Goal: Task Accomplishment & Management: Manage account settings

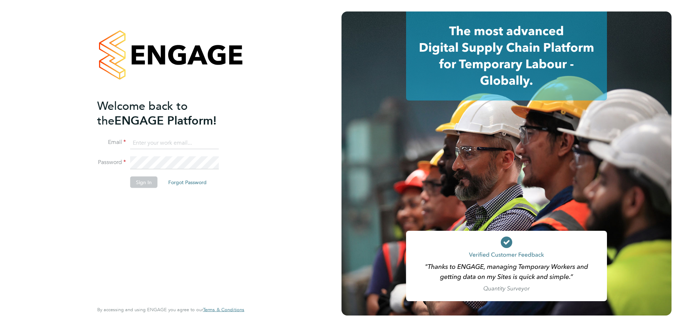
type input "timlerwill@itsconstruction.co.uk"
click at [142, 182] on button "Sign In" at bounding box center [143, 181] width 27 height 11
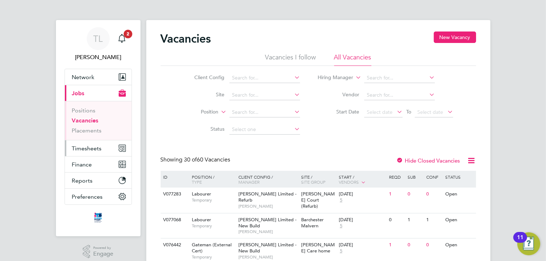
click at [92, 149] on span "Timesheets" at bounding box center [87, 148] width 30 height 7
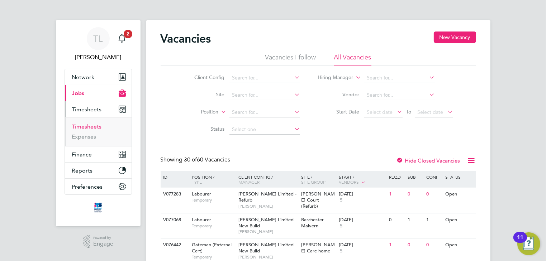
click at [87, 127] on link "Timesheets" at bounding box center [87, 126] width 30 height 7
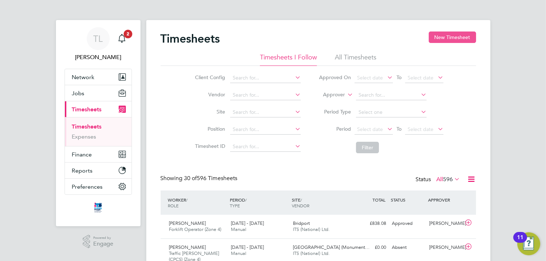
click at [444, 36] on button "New Timesheet" at bounding box center [452, 37] width 47 height 11
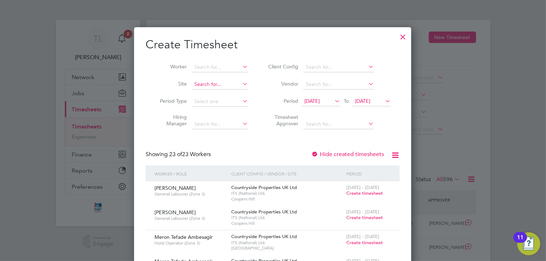
click at [214, 87] on input at bounding box center [220, 85] width 56 height 10
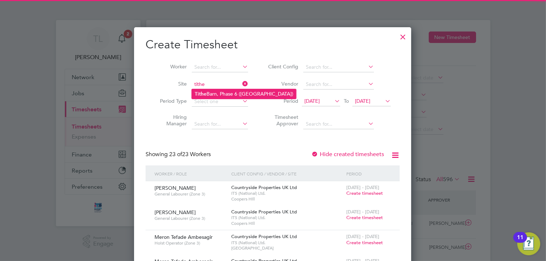
click at [214, 92] on li "Tithe Barn, Phase 6 ([GEOGRAPHIC_DATA])" at bounding box center [244, 94] width 104 height 10
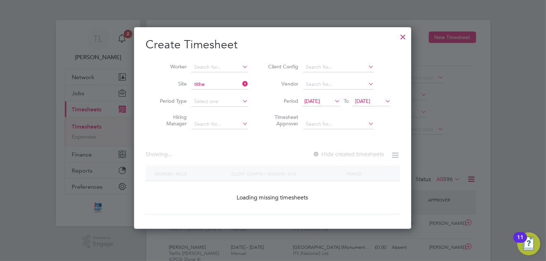
type input "Tithe Barn, Phase 6 ([GEOGRAPHIC_DATA])"
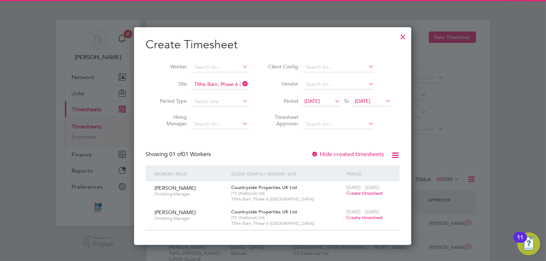
click at [315, 102] on span "19 Aug 2025" at bounding box center [311, 101] width 15 height 6
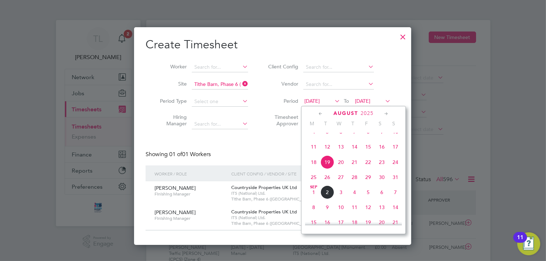
click at [314, 184] on span "25" at bounding box center [314, 178] width 14 height 14
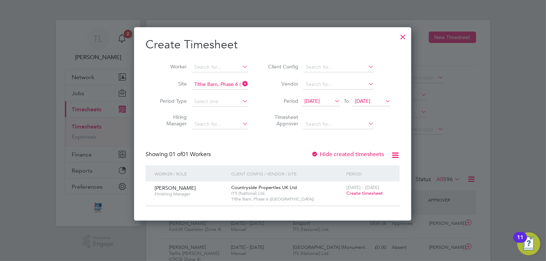
click at [384, 101] on icon at bounding box center [384, 101] width 0 height 10
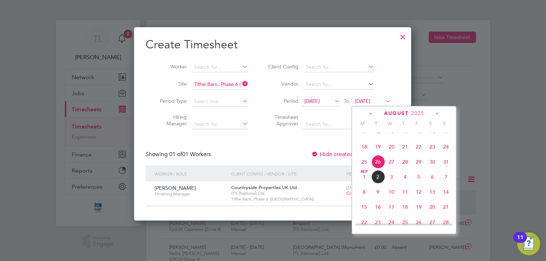
click at [432, 169] on span "30" at bounding box center [432, 162] width 14 height 14
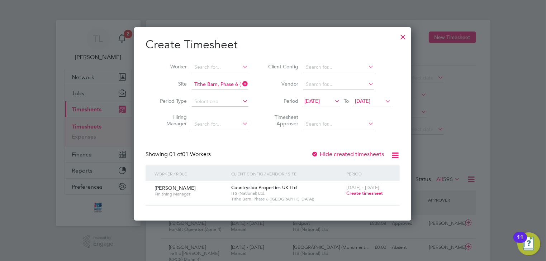
click at [403, 34] on div at bounding box center [402, 35] width 13 height 13
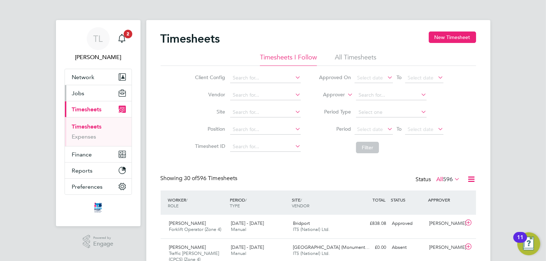
click at [81, 93] on span "Jobs" at bounding box center [78, 93] width 13 height 7
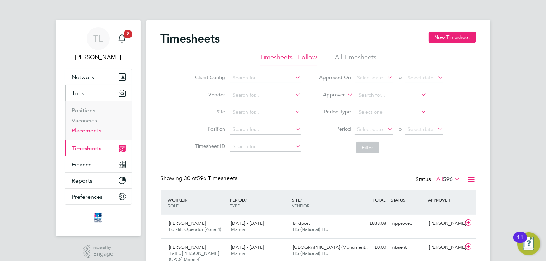
click at [84, 132] on link "Placements" at bounding box center [87, 130] width 30 height 7
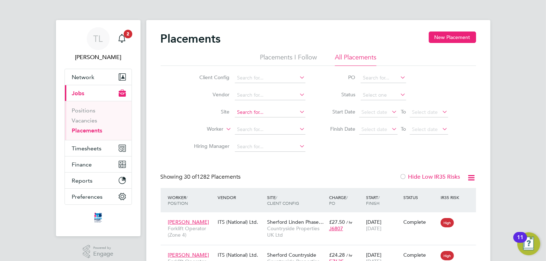
click at [243, 114] on input at bounding box center [270, 113] width 71 height 10
click at [251, 122] on li "Tithe Barn, Phase 6 (Exeter)" at bounding box center [286, 122] width 104 height 10
type input "Tithe Barn, Phase 6 (Exeter)"
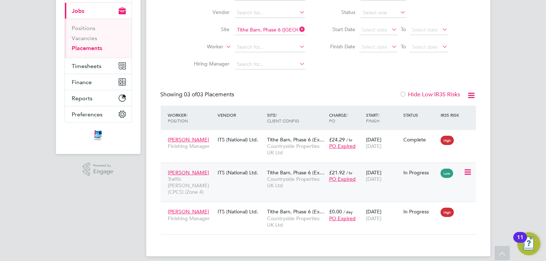
click at [346, 177] on span "PO Expired" at bounding box center [342, 179] width 27 height 6
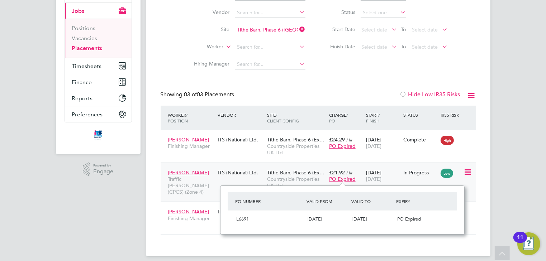
click at [409, 181] on div "Terry Green Traffic Marshall (CPCS) (Zone 4) ITS (National) Ltd. Tithe Barn, Ph…" at bounding box center [318, 182] width 315 height 39
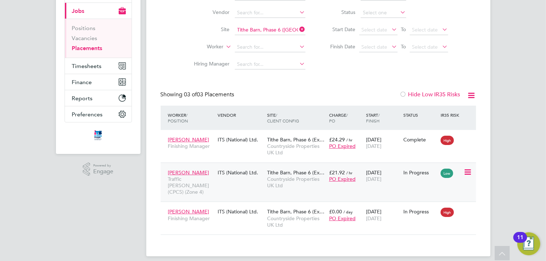
click at [409, 181] on div "Terry Green Traffic Marshall (CPCS) (Zone 4) ITS (National) Ltd. Tithe Barn, Ph…" at bounding box center [318, 182] width 315 height 39
click at [281, 176] on span "Countryside Properties UK Ltd" at bounding box center [296, 182] width 58 height 13
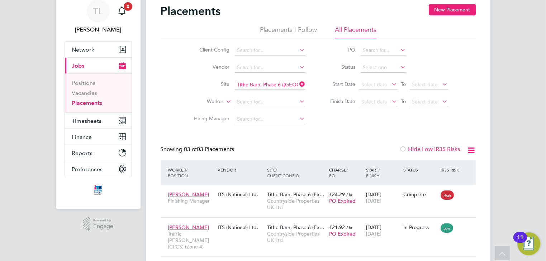
scroll to position [25, 0]
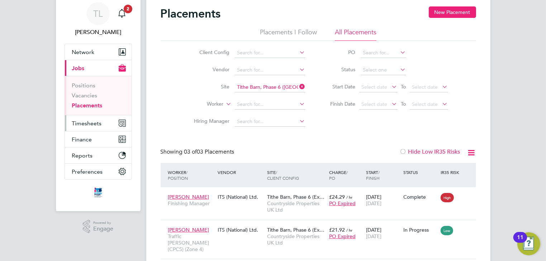
click at [95, 125] on span "Timesheets" at bounding box center [87, 123] width 30 height 7
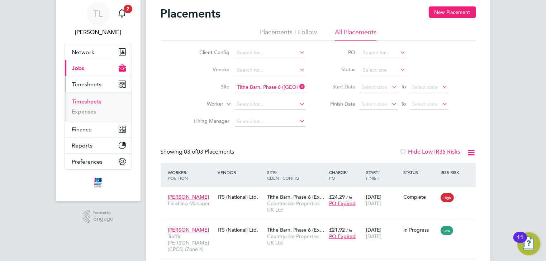
click at [82, 100] on link "Timesheets" at bounding box center [87, 101] width 30 height 7
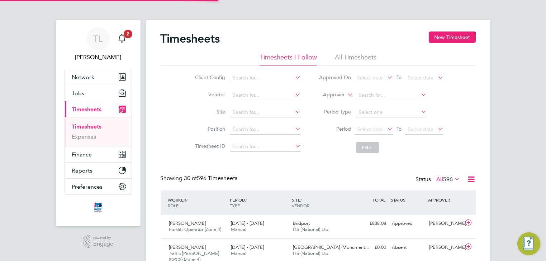
scroll to position [4, 4]
click at [246, 112] on input at bounding box center [265, 113] width 71 height 10
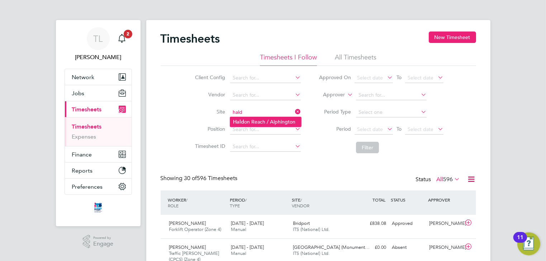
click at [247, 122] on li "Hald on Reach / Alphington" at bounding box center [265, 122] width 71 height 10
type input "Haldon Reach / Alphington"
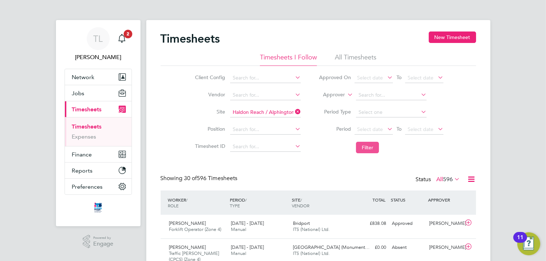
click at [367, 150] on button "Filter" at bounding box center [367, 147] width 23 height 11
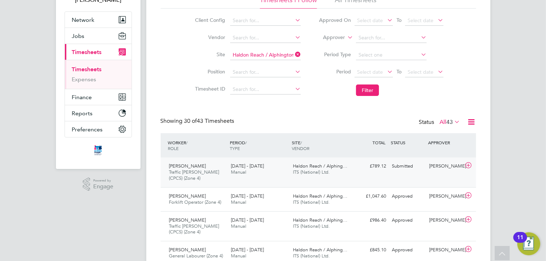
click at [428, 175] on div "Carlos Placinta Traffic Marshall (CPCS) (Zone 4) 25 - 31 Aug 2025 25 - 31 Aug 2…" at bounding box center [318, 173] width 315 height 30
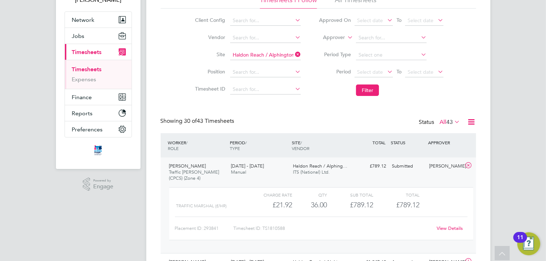
click at [432, 202] on div "Traffic Marshal (£/HR) £21.92 36 36.00 36 £789.12 £789.12" at bounding box center [321, 205] width 304 height 12
click at [442, 227] on link "View Details" at bounding box center [450, 228] width 26 height 6
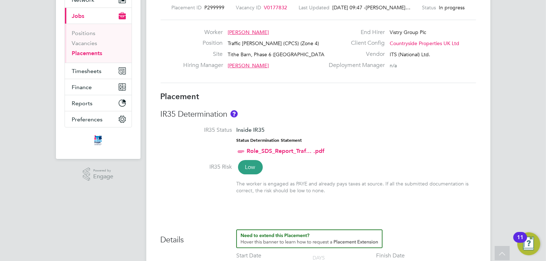
scroll to position [115, 0]
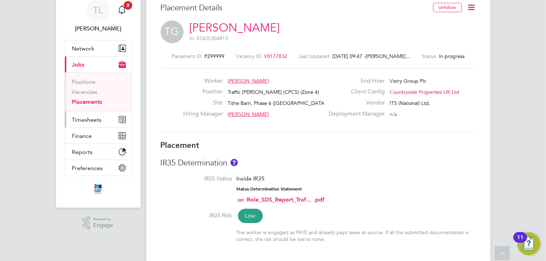
click at [91, 118] on span "Timesheets" at bounding box center [87, 119] width 30 height 7
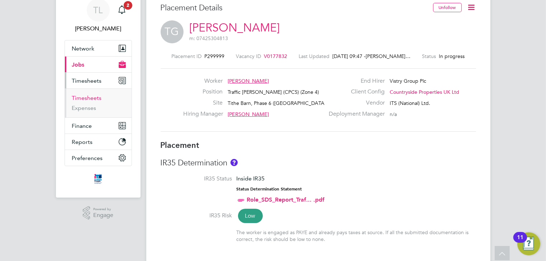
click at [90, 100] on link "Timesheets" at bounding box center [87, 98] width 30 height 7
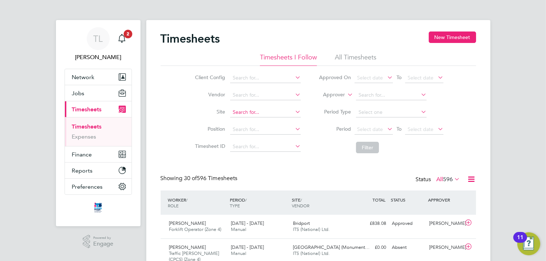
click at [251, 113] on input at bounding box center [265, 113] width 71 height 10
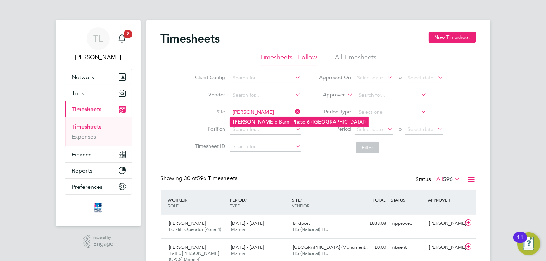
click at [251, 119] on li "[PERSON_NAME] e Barn, Phase 6 ([GEOGRAPHIC_DATA])" at bounding box center [299, 122] width 138 height 10
type input "Tithe Barn, Phase 6 ([GEOGRAPHIC_DATA])"
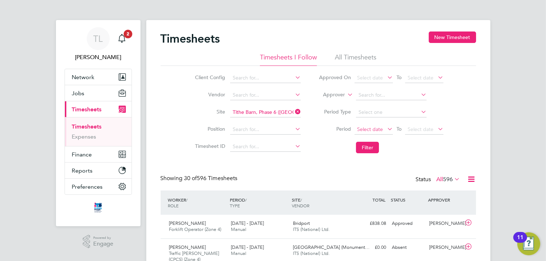
click at [366, 129] on span "Select date" at bounding box center [370, 129] width 26 height 6
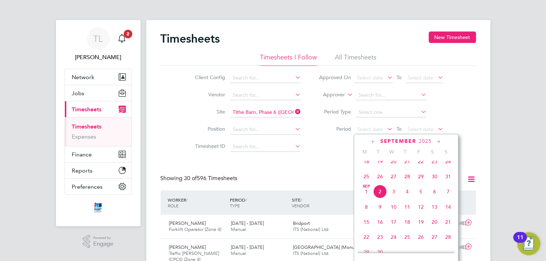
click at [365, 182] on span "25" at bounding box center [367, 177] width 14 height 14
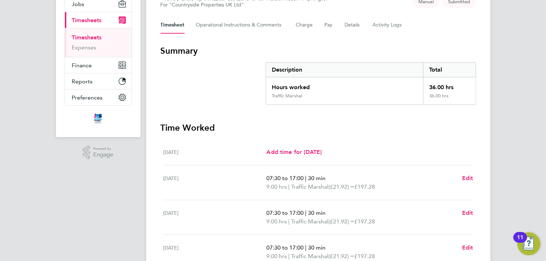
scroll to position [86, 0]
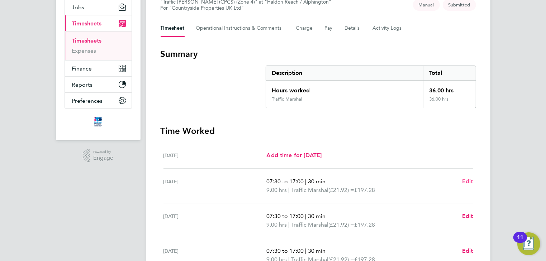
click at [466, 184] on span "Edit" at bounding box center [467, 181] width 11 height 7
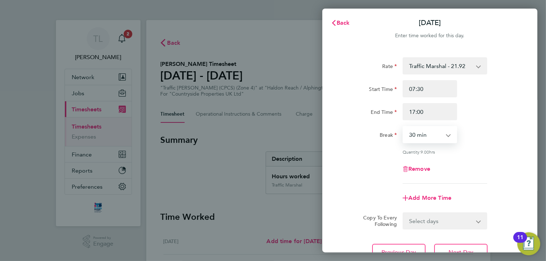
click at [431, 131] on select "0 min 15 min 30 min 45 min 60 min 75 min 90 min" at bounding box center [425, 135] width 44 height 16
click at [403, 127] on select "0 min 15 min 30 min 45 min 60 min 75 min 90 min" at bounding box center [425, 135] width 44 height 16
click at [430, 138] on select "0 min 15 min 30 min 45 min 60 min 75 min 90 min" at bounding box center [425, 135] width 44 height 16
select select "30"
click at [403, 127] on select "0 min 15 min 30 min 45 min 60 min 75 min 90 min" at bounding box center [425, 135] width 44 height 16
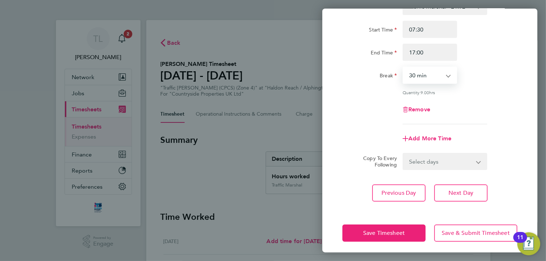
scroll to position [62, 0]
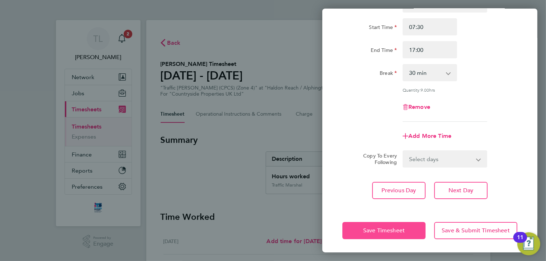
click at [391, 229] on span "Save Timesheet" at bounding box center [384, 230] width 42 height 7
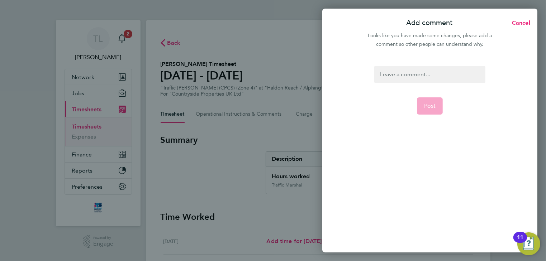
click at [394, 75] on div at bounding box center [429, 74] width 111 height 17
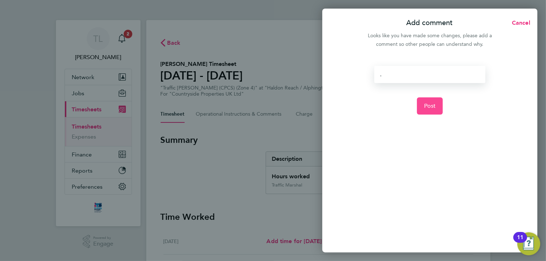
click at [431, 105] on span "Post" at bounding box center [430, 106] width 12 height 7
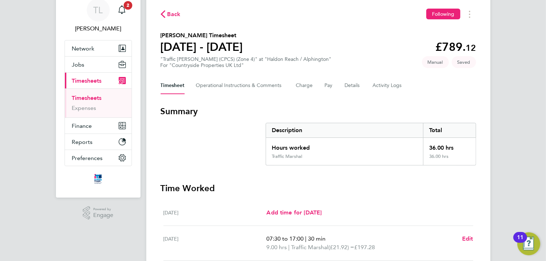
scroll to position [86, 0]
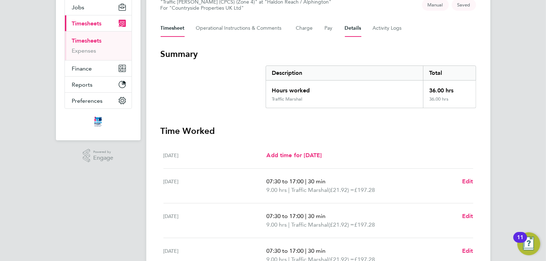
click at [356, 25] on button "Details" at bounding box center [353, 28] width 16 height 17
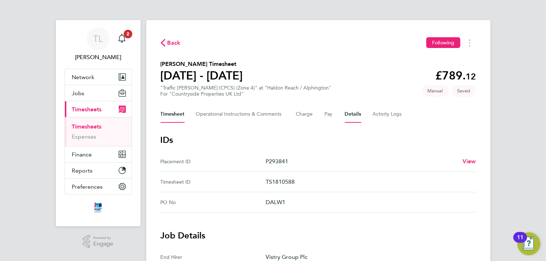
click at [171, 114] on button "Timesheet" at bounding box center [173, 114] width 24 height 17
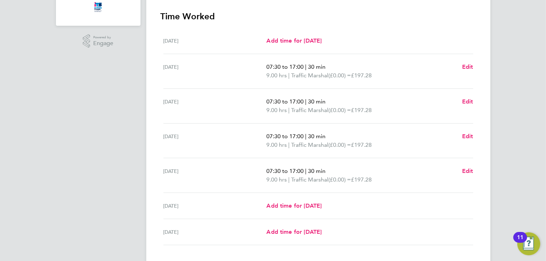
scroll to position [247, 0]
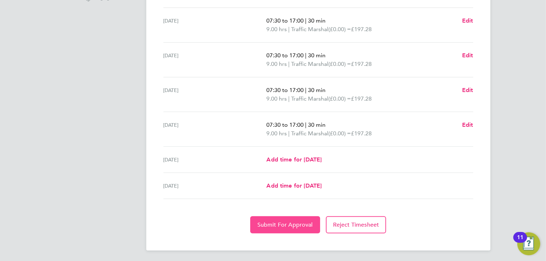
click at [285, 225] on span "Submit For Approval" at bounding box center [285, 225] width 56 height 7
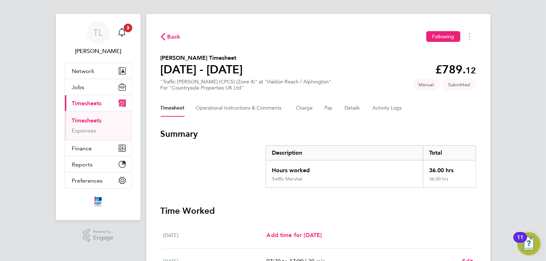
scroll to position [0, 0]
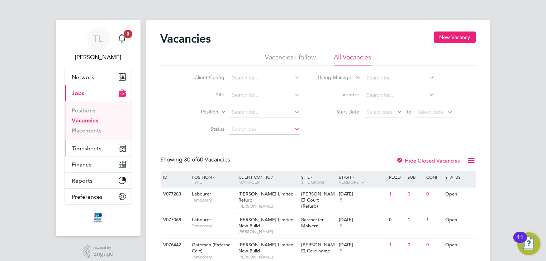
click at [85, 151] on span "Timesheets" at bounding box center [87, 148] width 30 height 7
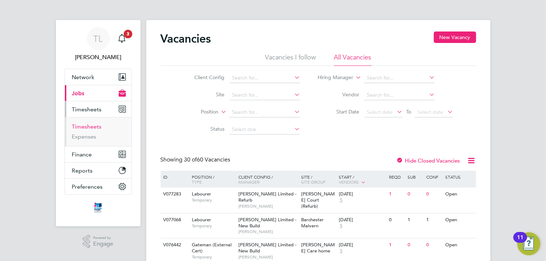
click at [88, 125] on link "Timesheets" at bounding box center [87, 126] width 30 height 7
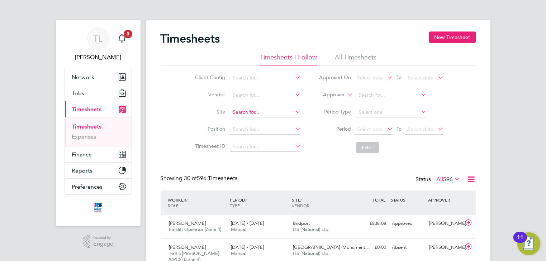
click at [251, 112] on input at bounding box center [265, 113] width 71 height 10
click at [249, 122] on li "Tithe Barn, Phase 6 ([GEOGRAPHIC_DATA])" at bounding box center [282, 122] width 104 height 10
type input "Tithe Barn, Phase 6 ([GEOGRAPHIC_DATA])"
click at [371, 149] on button "Filter" at bounding box center [367, 147] width 23 height 11
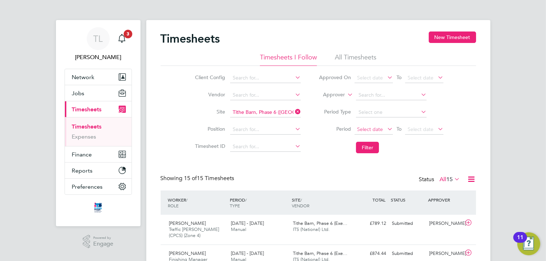
click at [368, 130] on span "Select date" at bounding box center [370, 129] width 26 height 6
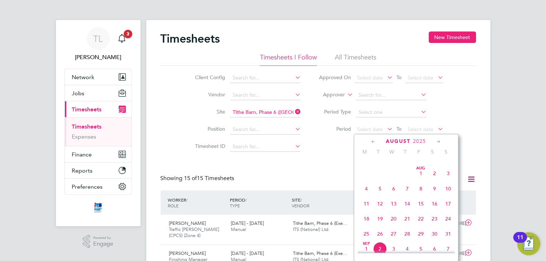
click at [368, 238] on span "25" at bounding box center [367, 234] width 14 height 14
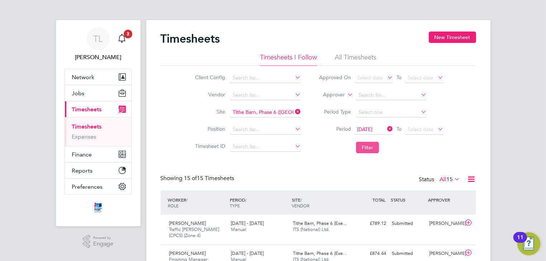
click at [361, 147] on button "Filter" at bounding box center [367, 147] width 23 height 11
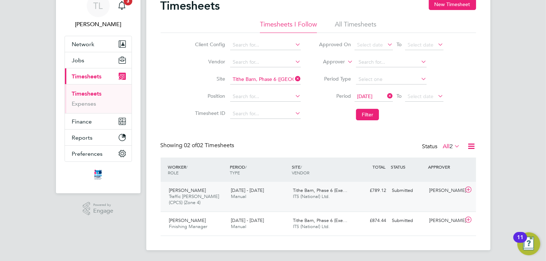
click at [439, 203] on div "Terry Green Traffic Marshall (CPCS) (Zone 4) 25 - 31 Aug 2025 25 - 31 Aug 2025 …" at bounding box center [318, 197] width 315 height 30
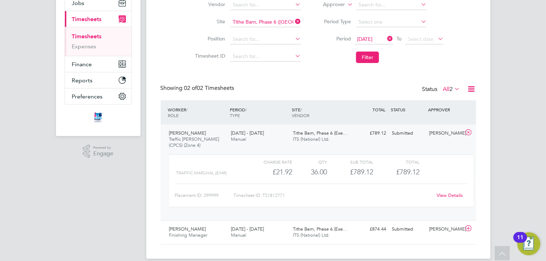
click at [441, 195] on link "View Details" at bounding box center [450, 195] width 26 height 6
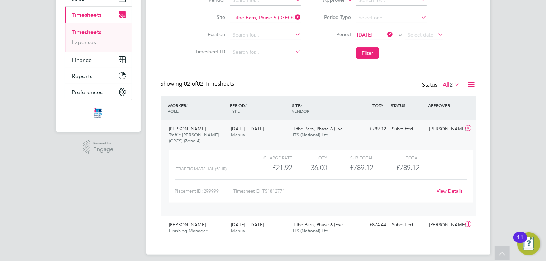
scroll to position [99, 0]
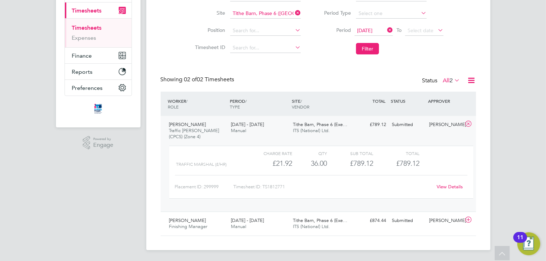
click at [399, 186] on div "Timesheet ID: TS1812771" at bounding box center [332, 186] width 199 height 11
click at [436, 185] on div "View Details" at bounding box center [449, 186] width 35 height 11
click at [442, 185] on link "View Details" at bounding box center [450, 187] width 26 height 6
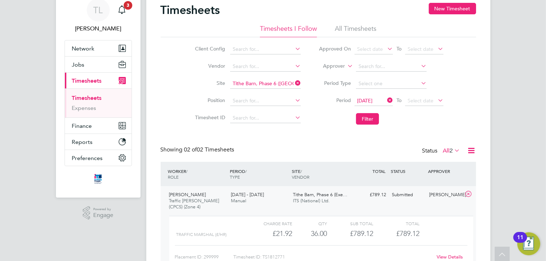
scroll to position [13, 0]
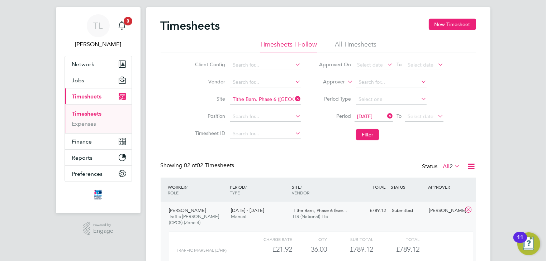
click at [93, 115] on link "Timesheets" at bounding box center [87, 113] width 30 height 7
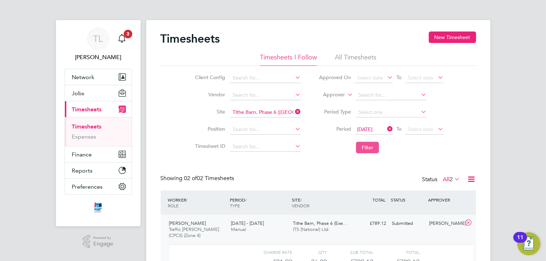
click at [368, 144] on button "Filter" at bounding box center [367, 147] width 23 height 11
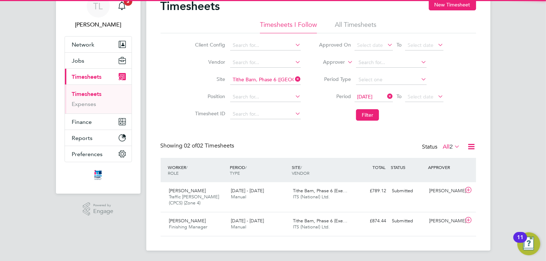
scroll to position [33, 0]
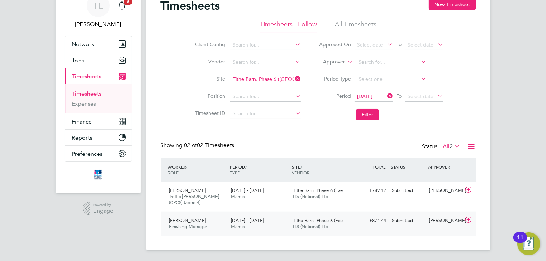
click at [399, 221] on div "Submitted" at bounding box center [407, 221] width 37 height 12
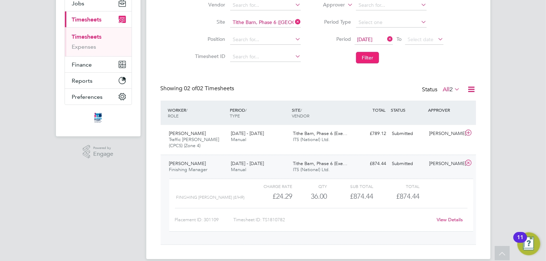
scroll to position [90, 0]
click at [446, 220] on link "View Details" at bounding box center [450, 220] width 26 height 6
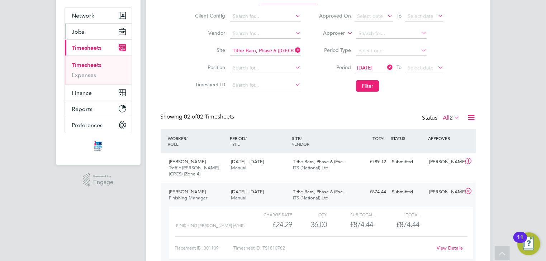
click at [86, 32] on button "Jobs" at bounding box center [98, 32] width 67 height 16
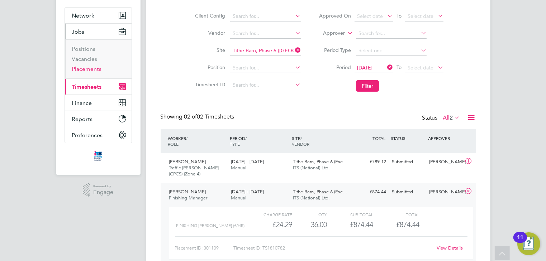
click at [84, 68] on link "Placements" at bounding box center [87, 69] width 30 height 7
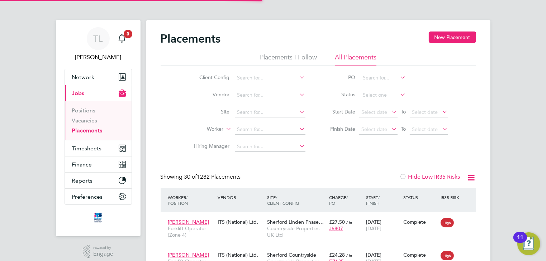
scroll to position [27, 62]
click at [243, 111] on input at bounding box center [270, 113] width 71 height 10
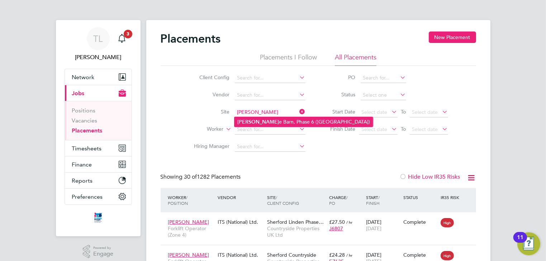
click at [248, 122] on li "Tith e Barn, Phase 6 (Exeter)" at bounding box center [303, 122] width 138 height 10
type input "Tithe Barn, Phase 6 ([GEOGRAPHIC_DATA])"
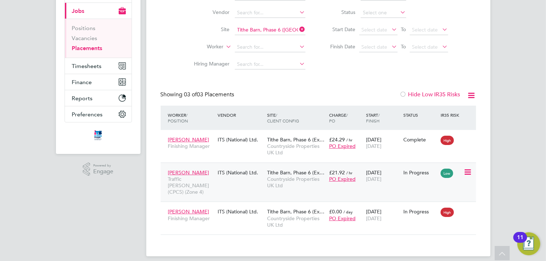
click at [337, 179] on span "PO Expired" at bounding box center [342, 179] width 27 height 6
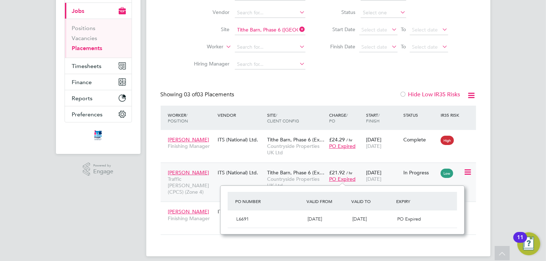
click at [358, 176] on div "PO Expired" at bounding box center [346, 179] width 34 height 6
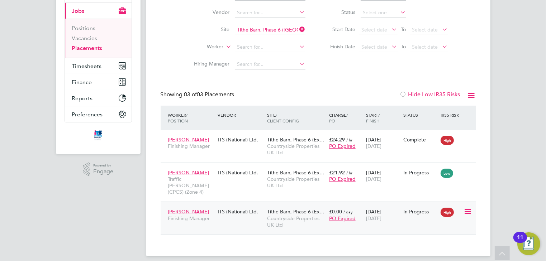
click at [404, 219] on div "Zydrunas Eismantas Finishing Manager ITS (National) Ltd. Tithe Barn, Phase 6 (E…" at bounding box center [318, 218] width 315 height 33
click at [467, 208] on icon at bounding box center [466, 212] width 7 height 9
click at [386, 225] on div "Zydrunas Eismantas Finishing Manager ITS (National) Ltd. Tithe Barn, Phase 6 (E…" at bounding box center [318, 218] width 315 height 33
click at [351, 220] on div "Zydrunas Eismantas Finishing Manager ITS (National) Ltd. Tithe Barn, Phase 6 (E…" at bounding box center [318, 218] width 315 height 33
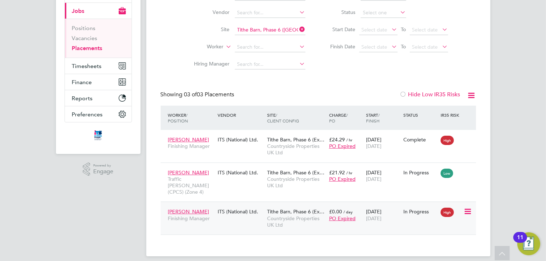
click at [384, 217] on div "12 Aug 2025 26 Sep 2025" at bounding box center [382, 215] width 37 height 20
click at [363, 184] on div "£21.92 / hr PO Expired" at bounding box center [345, 176] width 37 height 20
click at [305, 220] on span "Countryside Properties UK Ltd" at bounding box center [296, 221] width 58 height 13
click at [254, 182] on div "Terry Green Traffic Marshall (CPCS) (Zone 4) ITS (National) Ltd. Tithe Barn, Ph…" at bounding box center [318, 182] width 315 height 39
click at [306, 185] on span "Countryside Properties UK Ltd" at bounding box center [296, 182] width 58 height 13
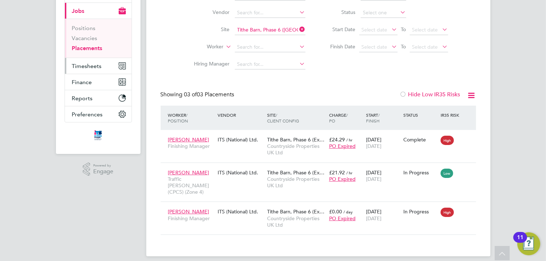
click at [90, 67] on span "Timesheets" at bounding box center [87, 66] width 30 height 7
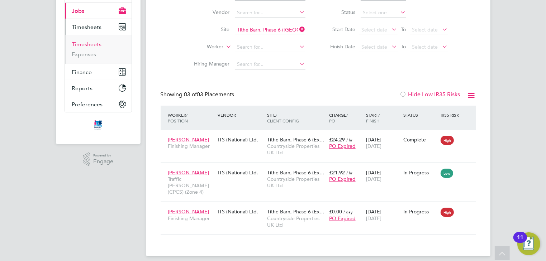
click at [90, 44] on link "Timesheets" at bounding box center [87, 44] width 30 height 7
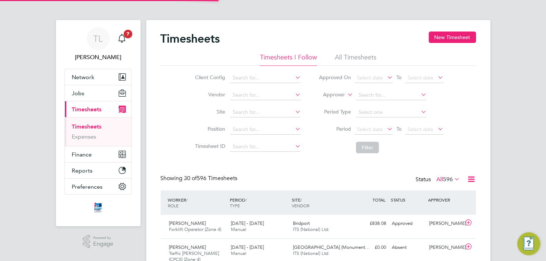
scroll to position [4, 4]
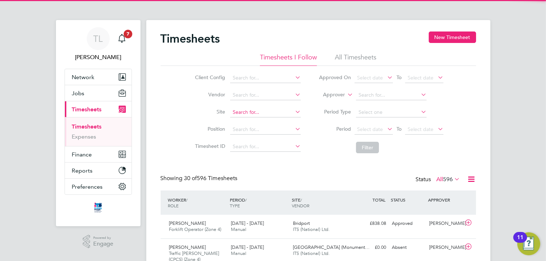
click at [248, 113] on input at bounding box center [265, 113] width 71 height 10
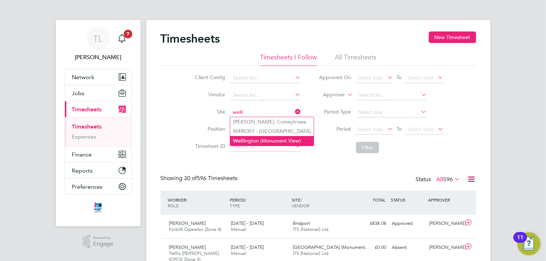
click at [247, 139] on li "Welli ngton (Monument View)" at bounding box center [272, 141] width 84 height 10
type input "Wellington (Monument View)"
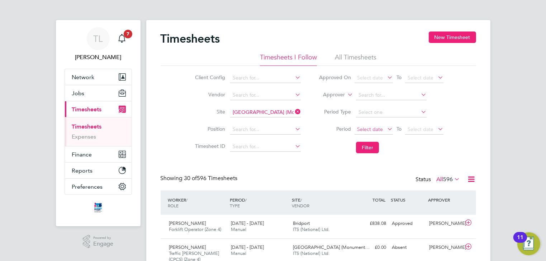
click at [365, 126] on span "Select date" at bounding box center [370, 129] width 26 height 6
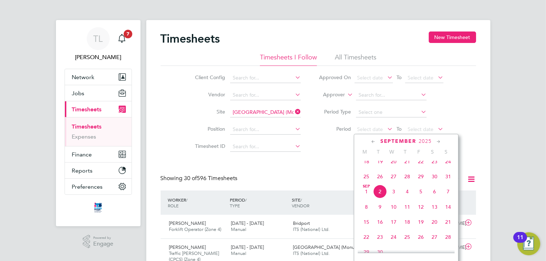
click at [367, 181] on span "25" at bounding box center [367, 177] width 14 height 14
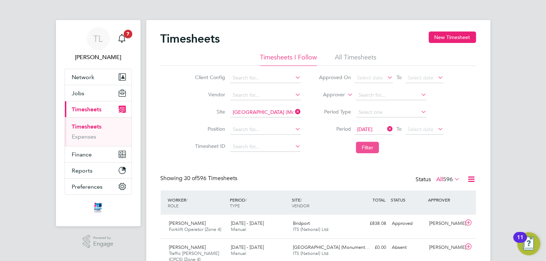
click at [364, 148] on button "Filter" at bounding box center [367, 147] width 23 height 11
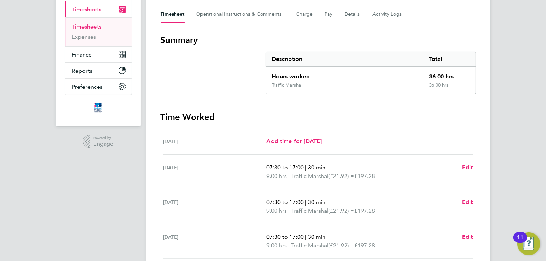
scroll to position [115, 0]
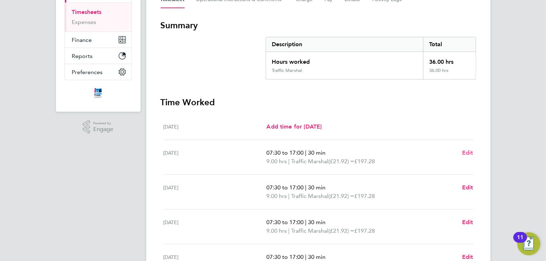
click at [466, 154] on span "Edit" at bounding box center [467, 152] width 11 height 7
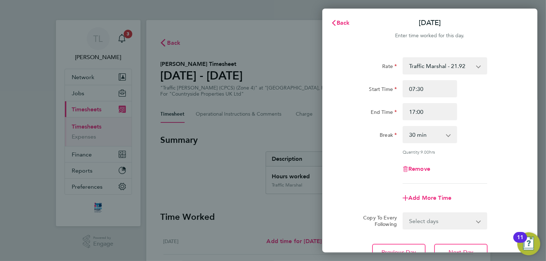
click at [430, 136] on select "0 min 15 min 30 min 45 min 60 min 75 min 90 min" at bounding box center [425, 135] width 44 height 16
click at [403, 127] on select "0 min 15 min 30 min 45 min 60 min 75 min 90 min" at bounding box center [425, 135] width 44 height 16
click at [447, 138] on select "0 min 15 min 30 min 45 min 60 min 75 min 90 min" at bounding box center [425, 135] width 44 height 16
select select "30"
click at [403, 127] on select "0 min 15 min 30 min 45 min 60 min 75 min 90 min" at bounding box center [425, 135] width 44 height 16
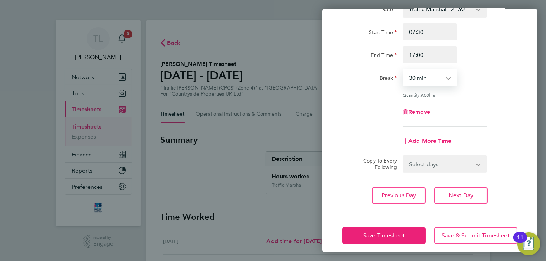
scroll to position [57, 0]
click at [404, 234] on span "Save Timesheet" at bounding box center [384, 235] width 42 height 7
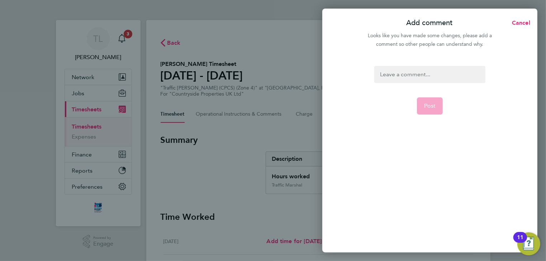
click at [404, 74] on div at bounding box center [429, 74] width 111 height 17
click at [403, 73] on div at bounding box center [429, 74] width 111 height 17
click at [427, 107] on span "Post" at bounding box center [430, 106] width 12 height 7
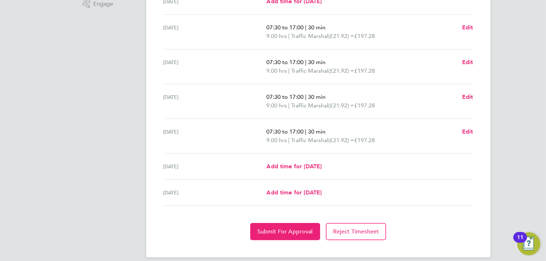
scroll to position [247, 0]
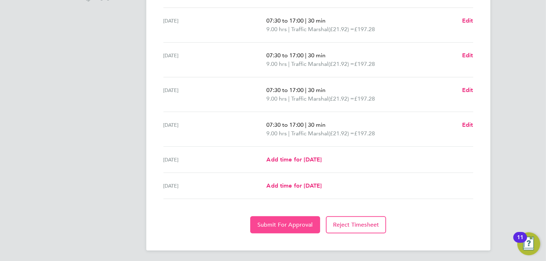
click at [303, 222] on span "Submit For Approval" at bounding box center [285, 225] width 56 height 7
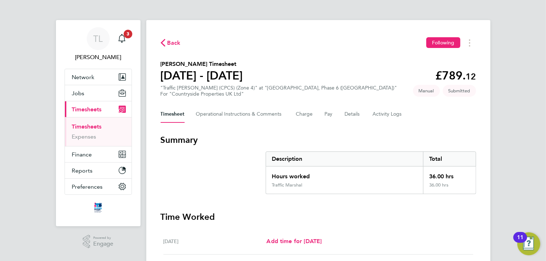
scroll to position [0, 0]
click at [177, 44] on span "Back" at bounding box center [173, 43] width 13 height 9
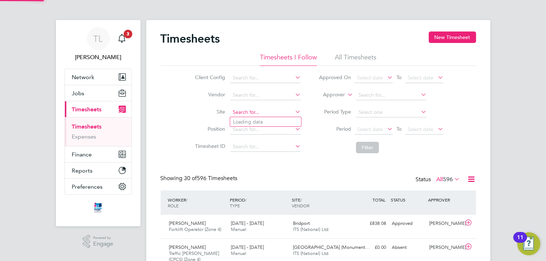
click at [249, 114] on input at bounding box center [265, 113] width 71 height 10
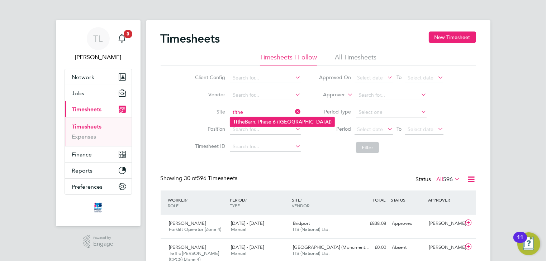
click at [248, 122] on li "Tithe Barn, Phase 6 (Exeter)" at bounding box center [282, 122] width 104 height 10
type input "Tithe Barn, Phase 6 (Exeter)"
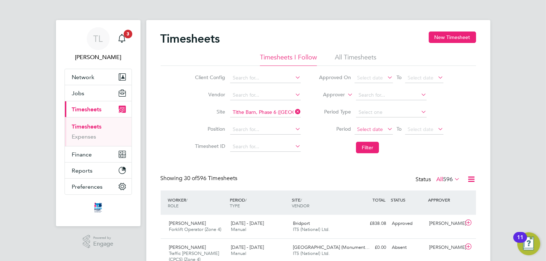
click at [371, 130] on span "Select date" at bounding box center [370, 129] width 26 height 6
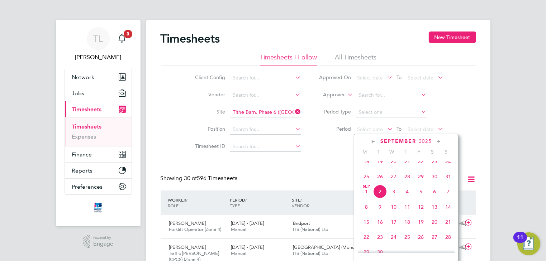
click at [367, 184] on span "25" at bounding box center [367, 177] width 14 height 14
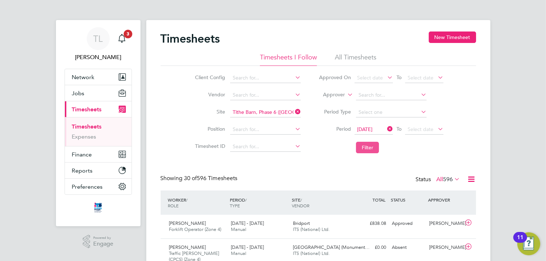
click at [366, 148] on button "Filter" at bounding box center [367, 147] width 23 height 11
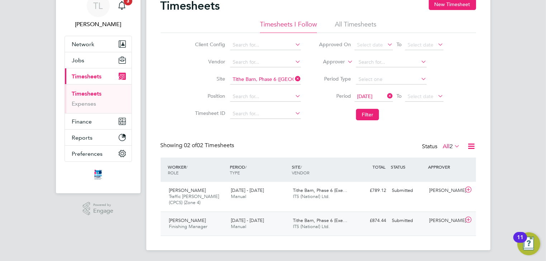
click at [469, 219] on icon at bounding box center [468, 220] width 9 height 6
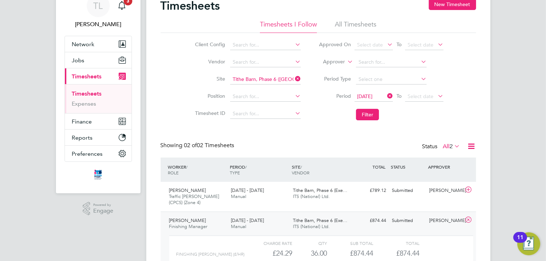
click at [428, 246] on div "Charge rate QTY Sub Total Total" at bounding box center [321, 243] width 304 height 9
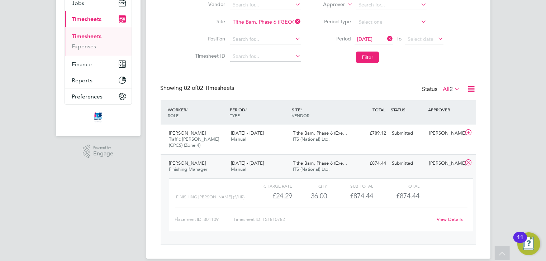
click at [442, 218] on link "View Details" at bounding box center [450, 220] width 26 height 6
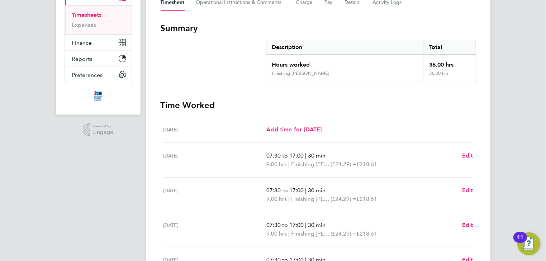
scroll to position [115, 0]
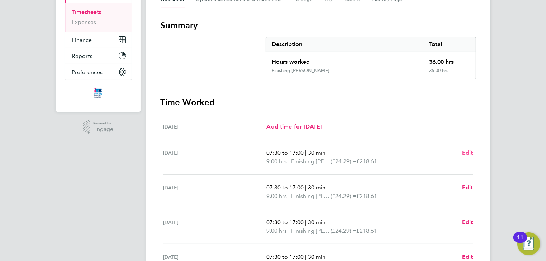
click at [463, 153] on span "Edit" at bounding box center [467, 152] width 11 height 7
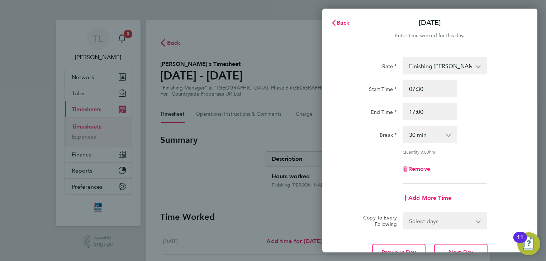
click at [423, 137] on select "0 min 15 min 30 min 45 min 60 min 75 min 90 min" at bounding box center [425, 135] width 44 height 16
click at [403, 127] on select "0 min 15 min 30 min 45 min 60 min 75 min 90 min" at bounding box center [425, 135] width 44 height 16
click at [426, 135] on select "0 min 15 min 30 min 45 min 60 min 75 min 90 min" at bounding box center [425, 135] width 44 height 16
select select "30"
click at [403, 127] on select "0 min 15 min 30 min 45 min 60 min 75 min 90 min" at bounding box center [425, 135] width 44 height 16
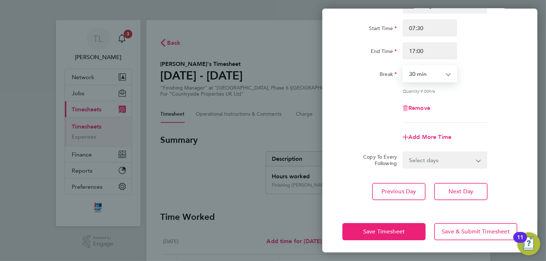
scroll to position [62, 0]
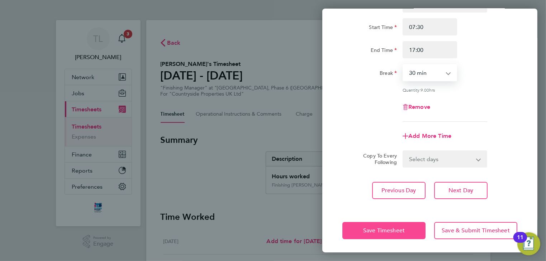
click at [385, 228] on span "Save Timesheet" at bounding box center [384, 230] width 42 height 7
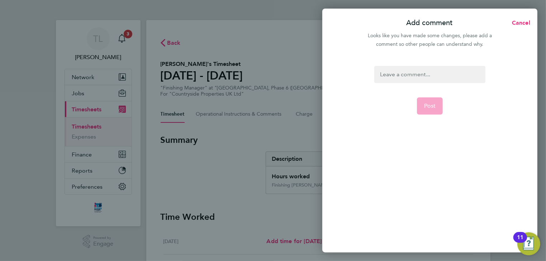
click at [403, 76] on div at bounding box center [429, 74] width 111 height 17
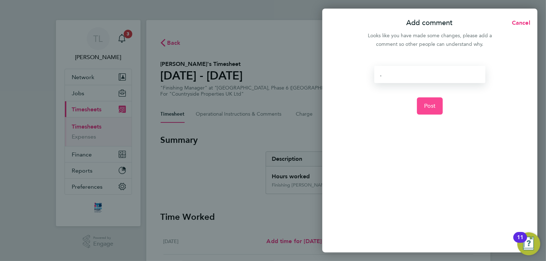
click at [427, 108] on span "Post" at bounding box center [430, 106] width 12 height 7
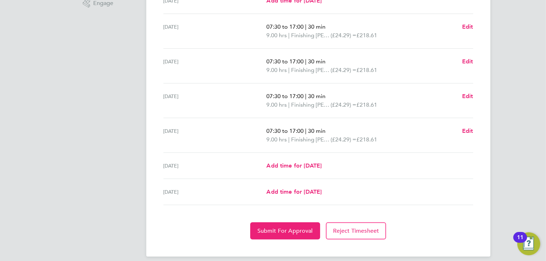
scroll to position [247, 0]
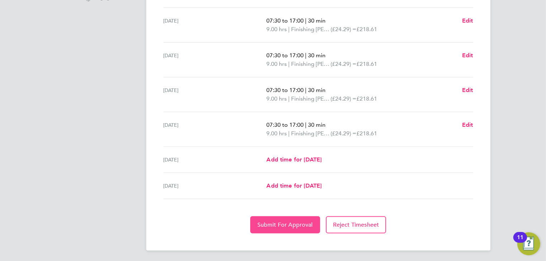
click at [294, 225] on span "Submit For Approval" at bounding box center [285, 225] width 56 height 7
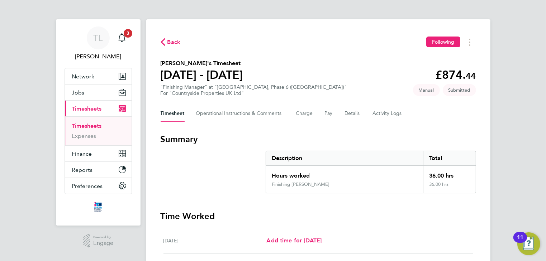
scroll to position [0, 0]
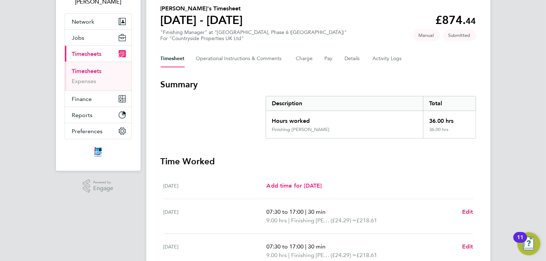
scroll to position [57, 0]
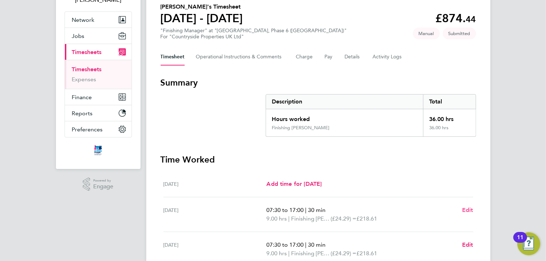
click at [466, 211] on span "Edit" at bounding box center [467, 210] width 11 height 7
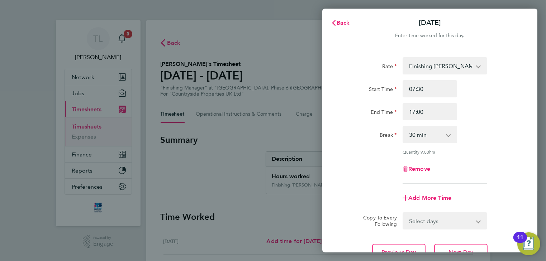
click at [429, 139] on select "0 min 15 min 30 min 45 min 60 min 75 min 90 min" at bounding box center [425, 135] width 44 height 16
click at [403, 127] on select "0 min 15 min 30 min 45 min 60 min 75 min 90 min" at bounding box center [425, 135] width 44 height 16
click at [422, 135] on select "0 min 15 min 30 min 45 min 60 min 75 min 90 min" at bounding box center [425, 135] width 44 height 16
select select "30"
click at [403, 127] on select "0 min 15 min 30 min 45 min 60 min 75 min 90 min" at bounding box center [425, 135] width 44 height 16
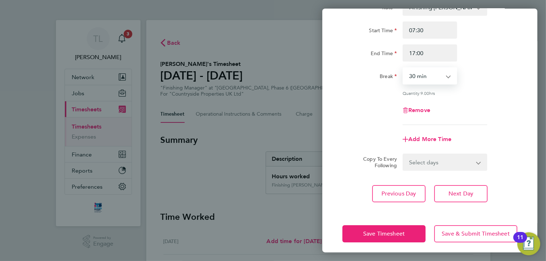
scroll to position [62, 0]
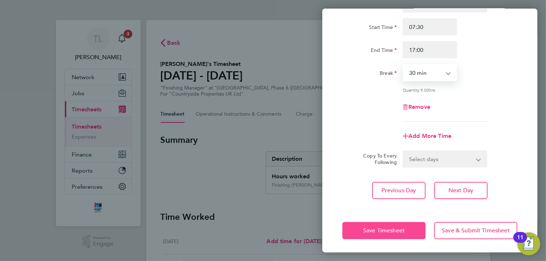
click at [396, 230] on span "Save Timesheet" at bounding box center [384, 230] width 42 height 7
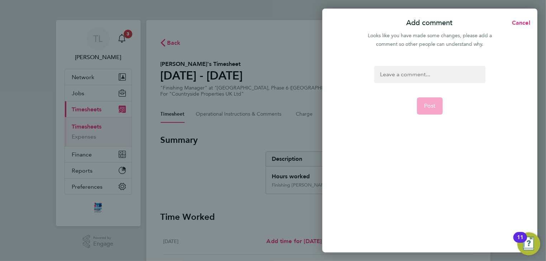
click at [398, 76] on div at bounding box center [429, 74] width 111 height 17
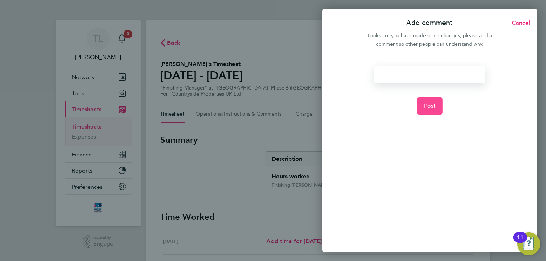
click at [427, 105] on span "Post" at bounding box center [430, 106] width 12 height 7
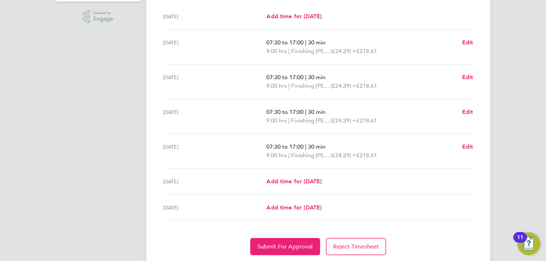
scroll to position [247, 0]
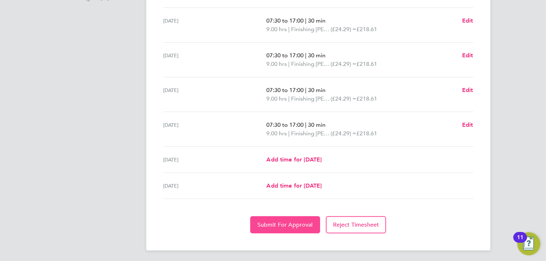
click at [294, 225] on span "Submit For Approval" at bounding box center [285, 225] width 56 height 7
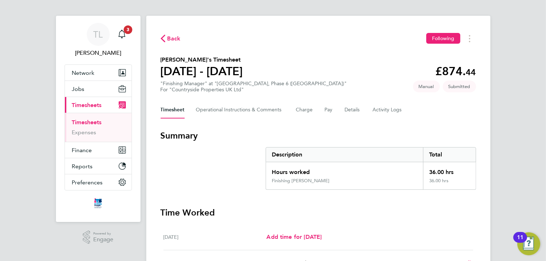
scroll to position [0, 0]
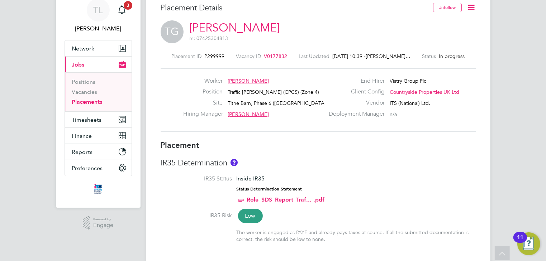
click at [268, 53] on span "V0177832" at bounding box center [275, 56] width 23 height 6
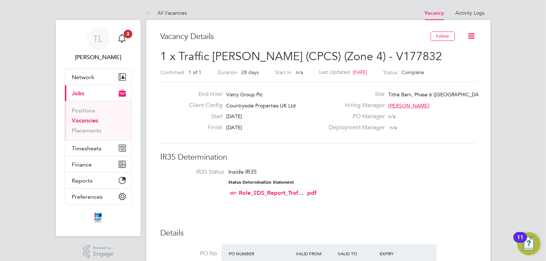
click at [473, 37] on icon at bounding box center [471, 36] width 9 height 9
click at [450, 62] on li "Update Status" at bounding box center [454, 63] width 42 height 10
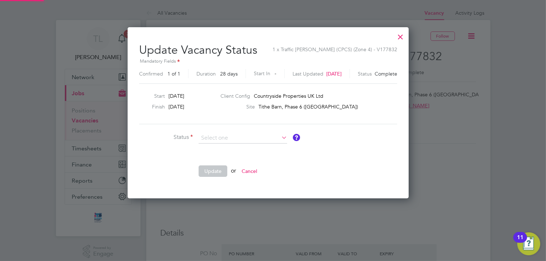
scroll to position [170, 290]
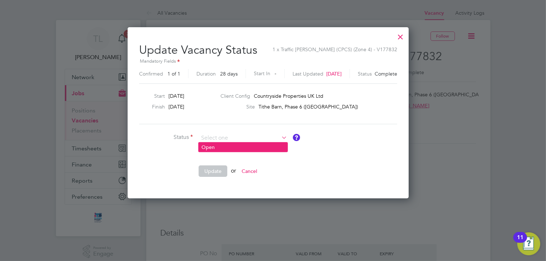
click at [217, 149] on li "Open" at bounding box center [243, 147] width 89 height 9
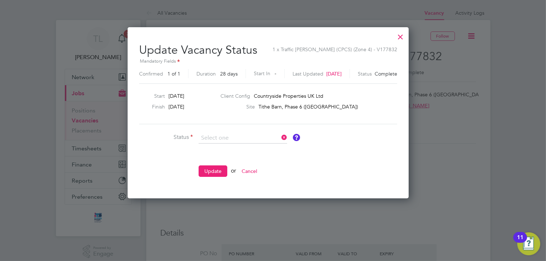
type input "Open"
click at [213, 169] on button "Update" at bounding box center [213, 171] width 29 height 11
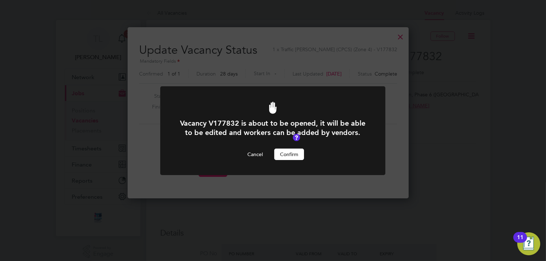
click at [289, 157] on button "Confirm" at bounding box center [289, 154] width 30 height 11
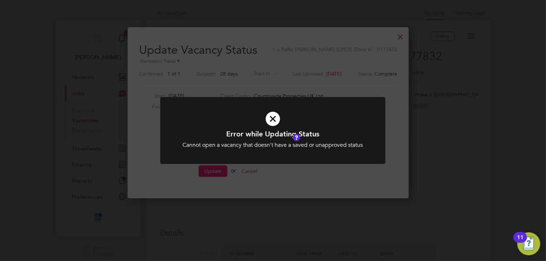
click at [271, 117] on icon at bounding box center [273, 119] width 186 height 28
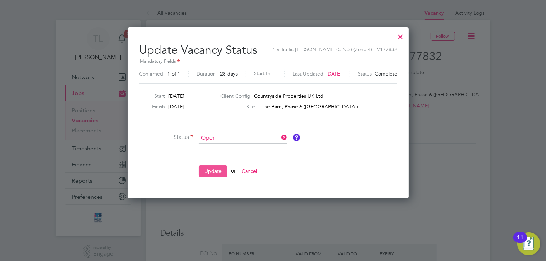
click at [217, 172] on button "Update" at bounding box center [213, 171] width 29 height 11
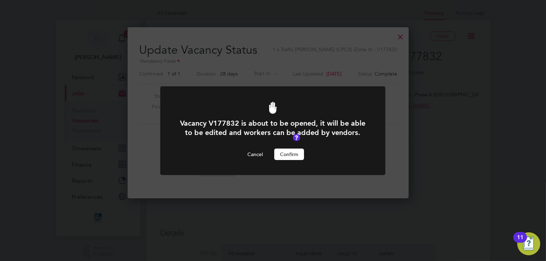
click at [291, 158] on button "Confirm" at bounding box center [289, 154] width 30 height 11
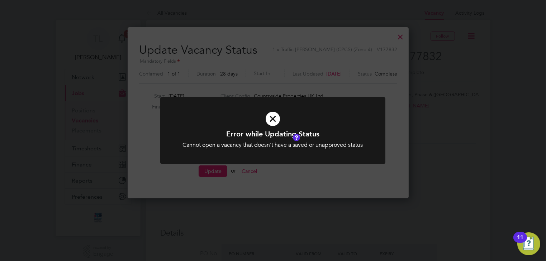
click at [411, 39] on div "Error while Updating Status Cannot open a vacancy that doesn't have a saved or …" at bounding box center [273, 130] width 546 height 261
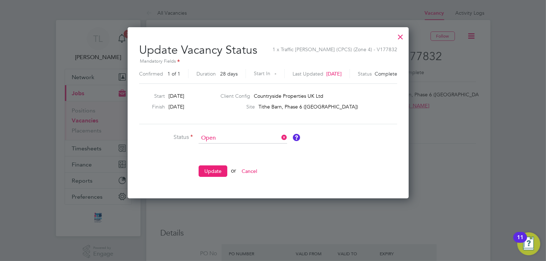
click at [407, 37] on div at bounding box center [400, 35] width 13 height 13
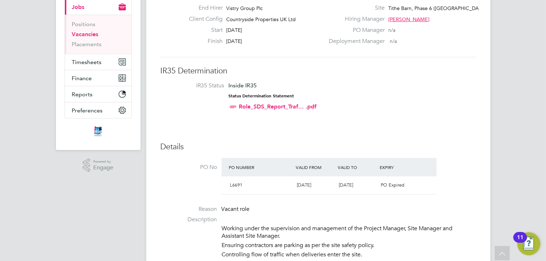
scroll to position [0, 0]
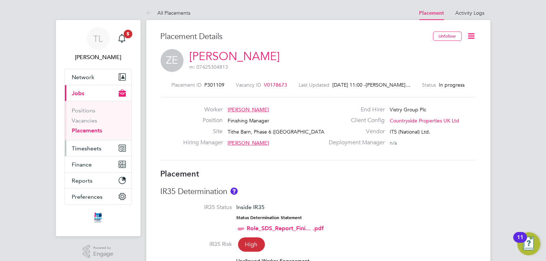
click at [90, 147] on span "Timesheets" at bounding box center [87, 148] width 30 height 7
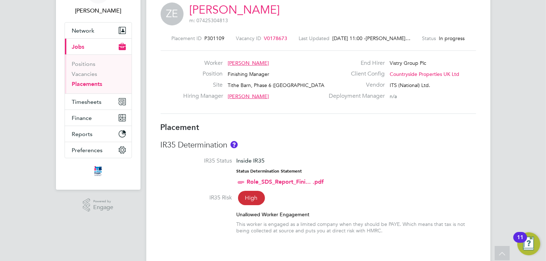
scroll to position [29, 0]
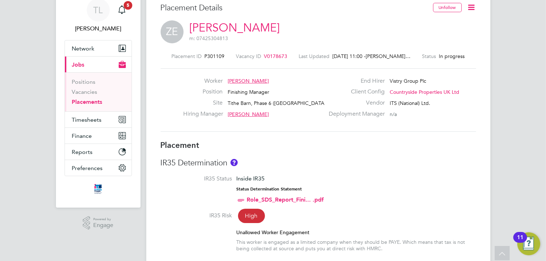
click at [264, 57] on span "V0178673" at bounding box center [275, 56] width 23 height 6
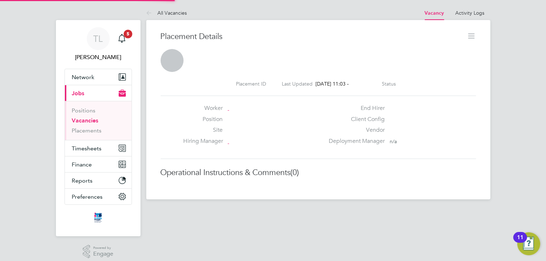
scroll to position [3, 4]
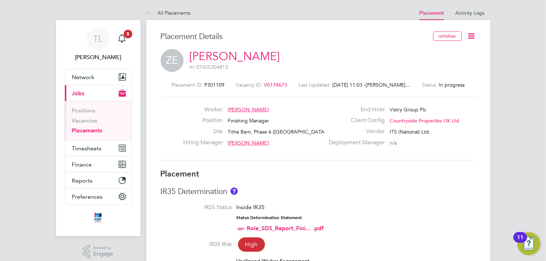
click at [272, 86] on span "V0178673" at bounding box center [275, 85] width 23 height 6
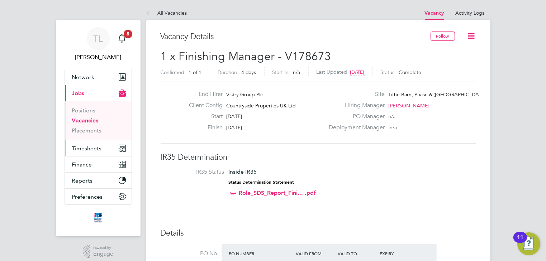
click at [91, 151] on span "Timesheets" at bounding box center [87, 148] width 30 height 7
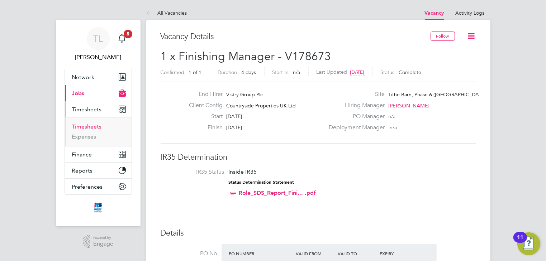
click at [88, 127] on link "Timesheets" at bounding box center [87, 126] width 30 height 7
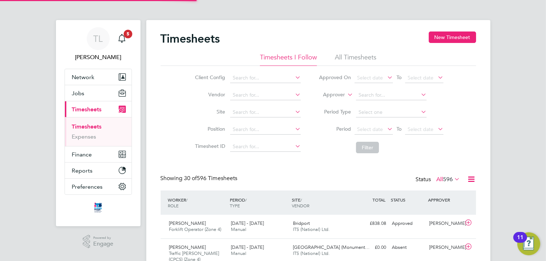
scroll to position [24, 62]
click at [242, 114] on input at bounding box center [265, 113] width 71 height 10
click at [245, 120] on li "Tithe Barn, Phase 6 (Exeter)" at bounding box center [282, 122] width 104 height 10
type input "Tithe Barn, Phase 6 ([GEOGRAPHIC_DATA])"
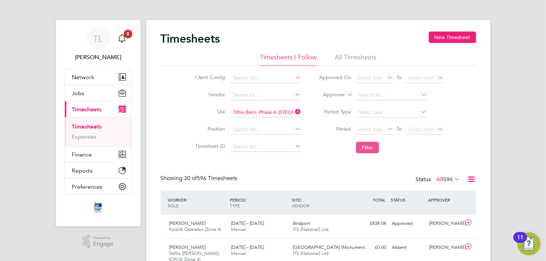
click at [365, 150] on button "Filter" at bounding box center [367, 147] width 23 height 11
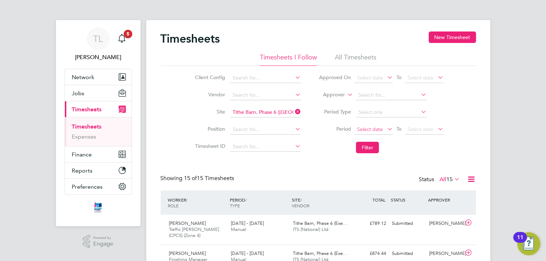
click at [370, 130] on span "Select date" at bounding box center [370, 129] width 26 height 6
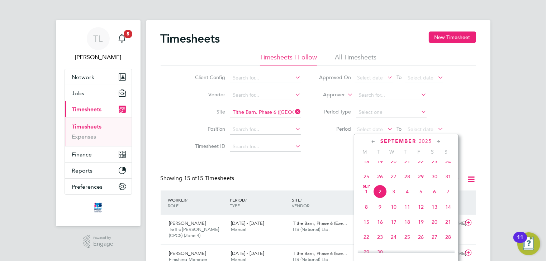
click at [367, 183] on span "25" at bounding box center [367, 177] width 14 height 14
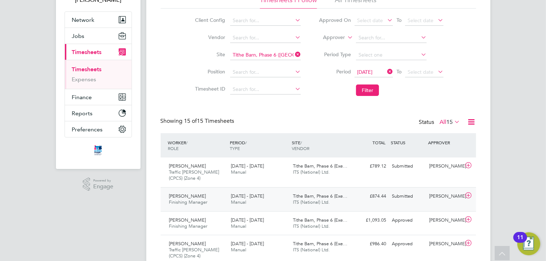
scroll to position [86, 0]
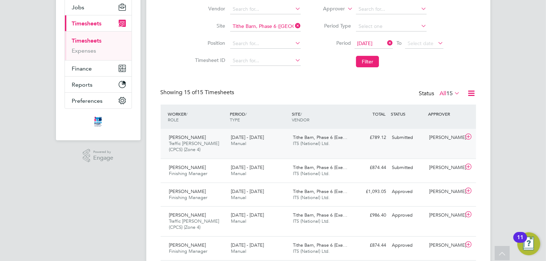
click at [453, 146] on div "Terry Green Traffic Marshall (CPCS) (Zone 4) 25 - 31 Aug 2025 25 - 31 Aug 2025 …" at bounding box center [318, 144] width 315 height 30
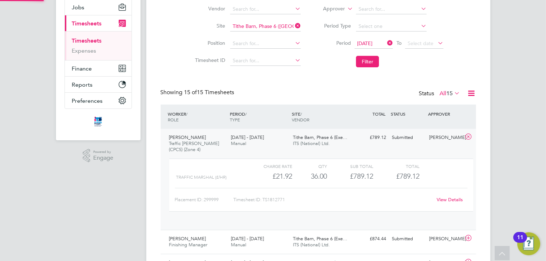
scroll to position [12, 70]
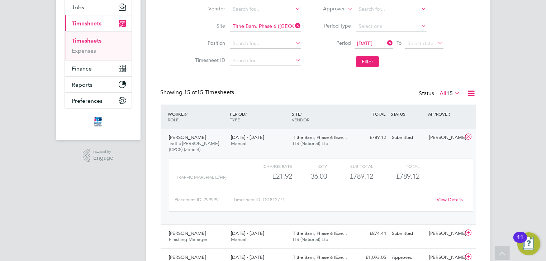
click at [442, 200] on link "View Details" at bounding box center [450, 200] width 26 height 6
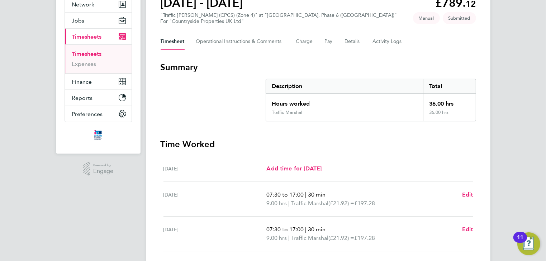
scroll to position [86, 0]
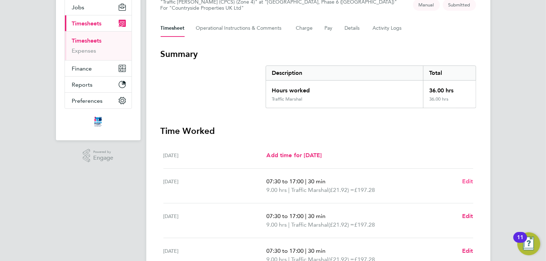
click at [466, 183] on span "Edit" at bounding box center [467, 181] width 11 height 7
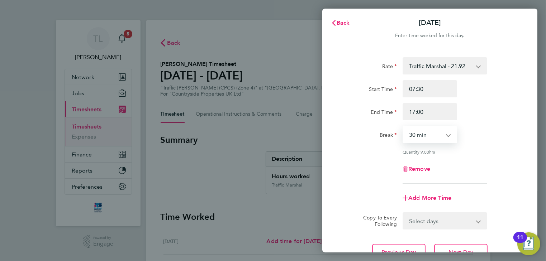
click at [419, 135] on select "0 min 15 min 30 min 45 min 60 min 75 min 90 min" at bounding box center [425, 135] width 44 height 16
click at [403, 127] on select "0 min 15 min 30 min 45 min 60 min 75 min 90 min" at bounding box center [425, 135] width 44 height 16
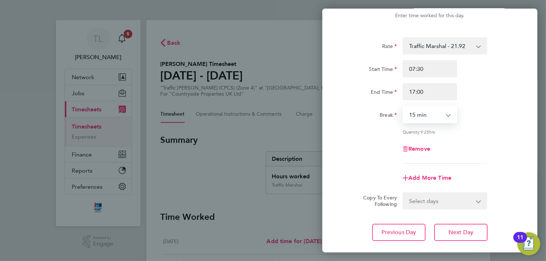
scroll to position [29, 0]
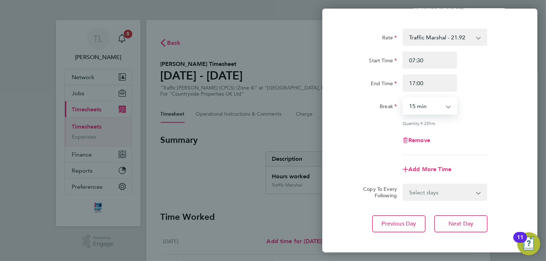
click at [434, 106] on select "0 min 15 min 30 min 45 min 60 min 75 min 90 min" at bounding box center [425, 106] width 44 height 16
select select "30"
click at [403, 98] on select "0 min 15 min 30 min 45 min 60 min 75 min 90 min" at bounding box center [425, 106] width 44 height 16
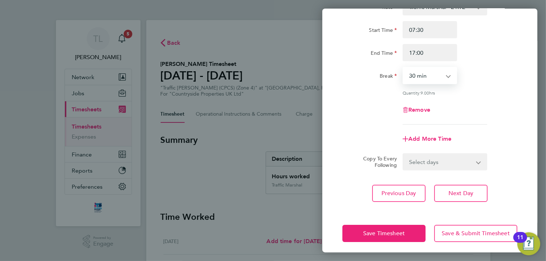
scroll to position [62, 0]
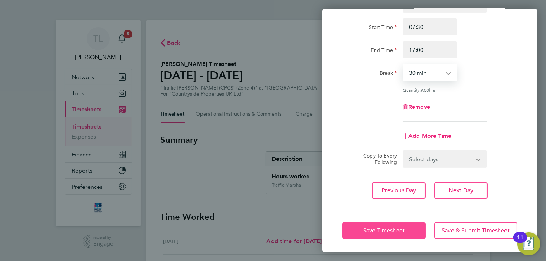
click at [406, 232] on button "Save Timesheet" at bounding box center [383, 230] width 83 height 17
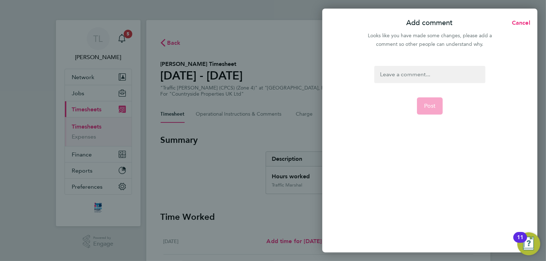
click at [400, 73] on div at bounding box center [429, 74] width 111 height 17
click at [399, 73] on div at bounding box center [429, 74] width 111 height 17
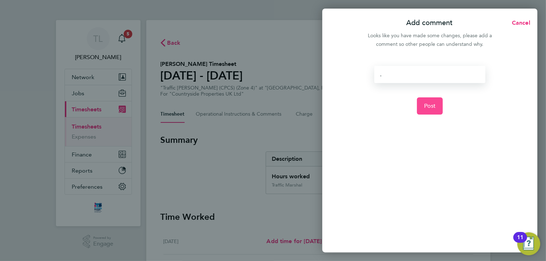
click at [431, 109] on button "Post" at bounding box center [430, 106] width 26 height 17
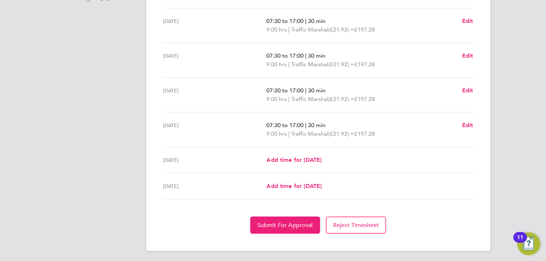
scroll to position [247, 0]
click at [280, 229] on button "Submit For Approval" at bounding box center [285, 225] width 70 height 17
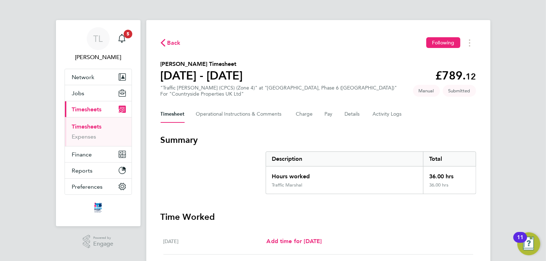
scroll to position [0, 0]
click at [174, 44] on span "Back" at bounding box center [173, 43] width 13 height 9
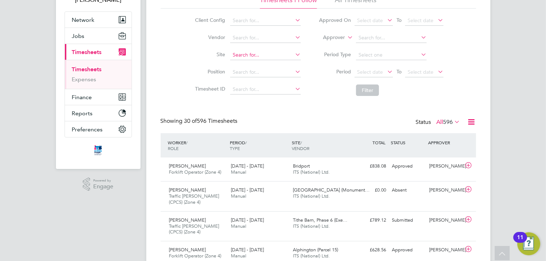
click at [239, 53] on input at bounding box center [265, 55] width 71 height 10
click at [239, 64] on b "Tithe" at bounding box center [239, 65] width 12 height 6
type input "Tithe Barn, Phase 6 ([GEOGRAPHIC_DATA])"
click at [362, 73] on span "Select date" at bounding box center [370, 72] width 26 height 6
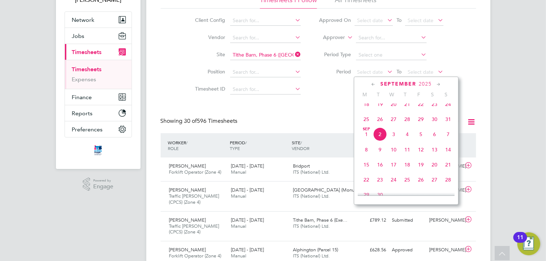
click at [366, 125] on span "25" at bounding box center [367, 120] width 14 height 14
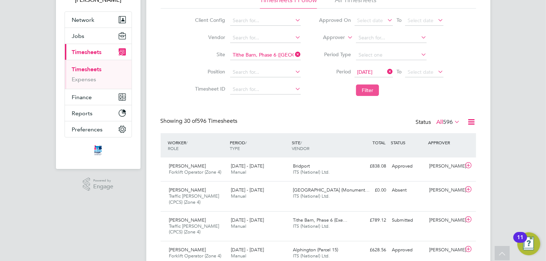
click at [361, 91] on button "Filter" at bounding box center [367, 90] width 23 height 11
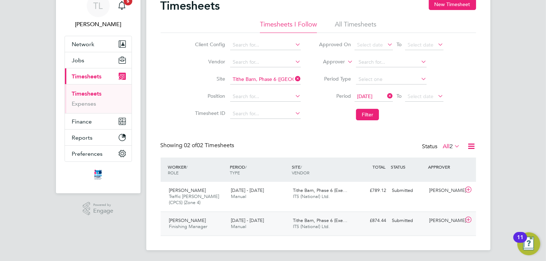
click at [460, 225] on div "[PERSON_NAME]" at bounding box center [444, 221] width 37 height 12
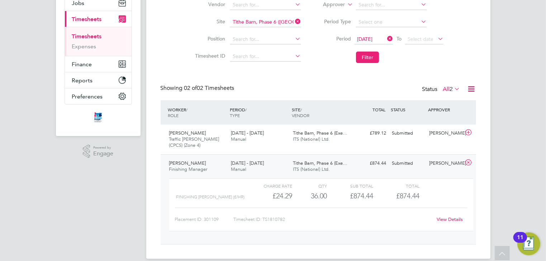
click at [442, 217] on link "View Details" at bounding box center [450, 220] width 26 height 6
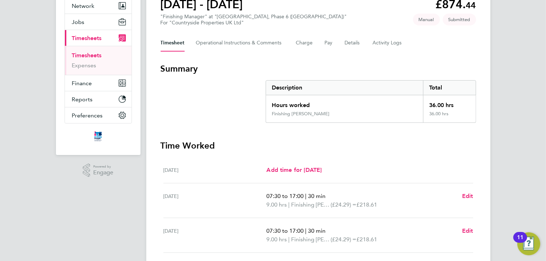
scroll to position [86, 0]
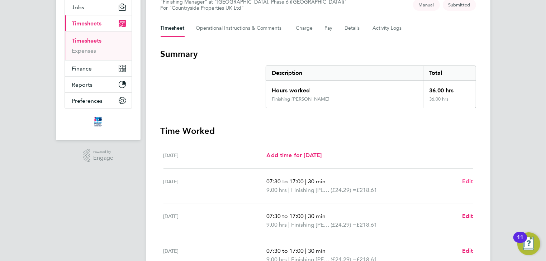
click at [463, 181] on span "Edit" at bounding box center [467, 181] width 11 height 7
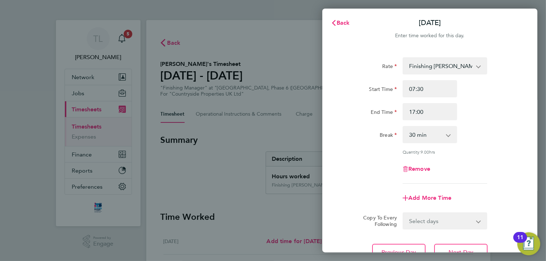
click at [419, 134] on select "0 min 15 min 30 min 45 min 60 min 75 min 90 min" at bounding box center [425, 135] width 44 height 16
click at [403, 127] on select "0 min 15 min 30 min 45 min 60 min 75 min 90 min" at bounding box center [425, 135] width 44 height 16
click at [421, 137] on select "0 min 15 min 30 min 45 min 60 min 75 min 90 min" at bounding box center [425, 135] width 44 height 16
select select "30"
click at [403, 127] on select "0 min 15 min 30 min 45 min 60 min 75 min 90 min" at bounding box center [425, 135] width 44 height 16
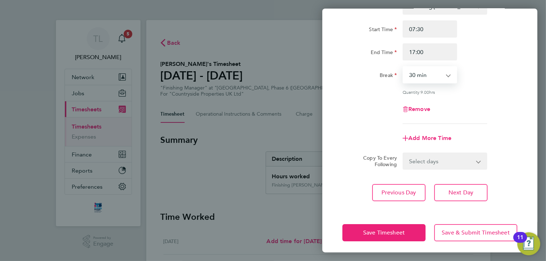
scroll to position [62, 0]
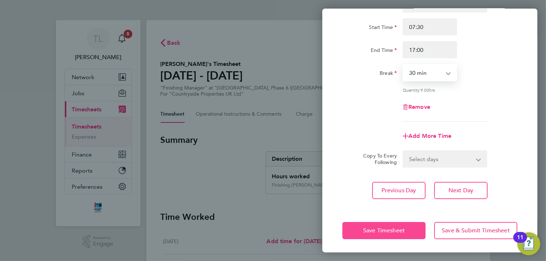
click at [399, 230] on span "Save Timesheet" at bounding box center [384, 230] width 42 height 7
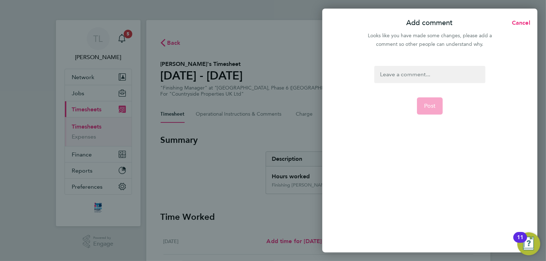
click at [387, 73] on div at bounding box center [429, 74] width 111 height 17
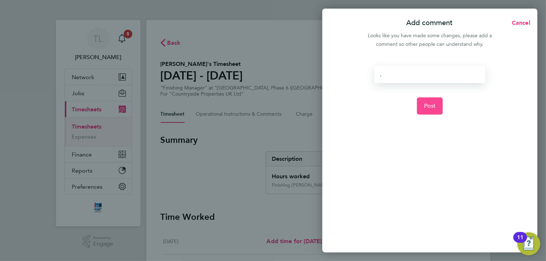
click at [426, 107] on span "Post" at bounding box center [430, 106] width 12 height 7
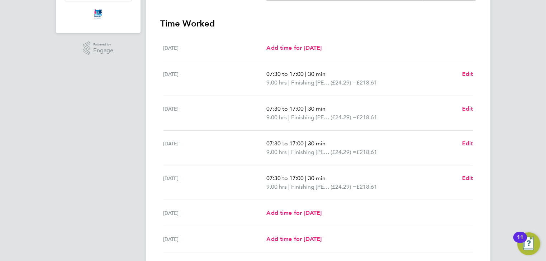
scroll to position [247, 0]
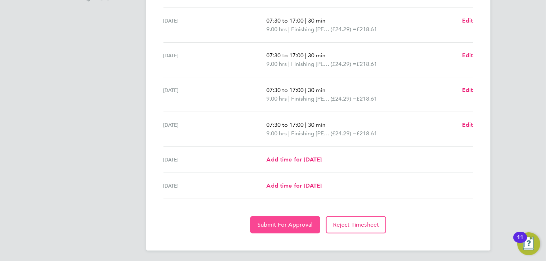
click at [292, 227] on span "Submit For Approval" at bounding box center [285, 225] width 56 height 7
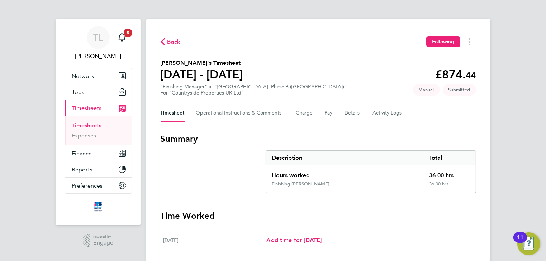
scroll to position [0, 0]
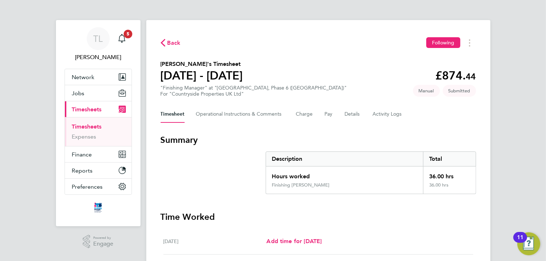
click at [172, 44] on span "Back" at bounding box center [173, 43] width 13 height 9
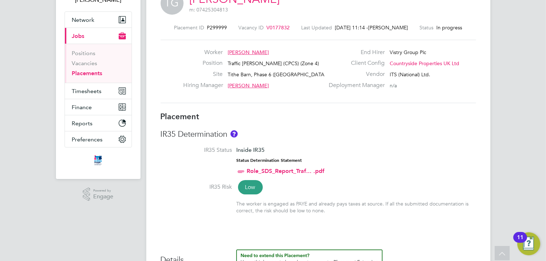
click at [274, 27] on span "V0177832" at bounding box center [278, 27] width 23 height 6
